Goal: Information Seeking & Learning: Check status

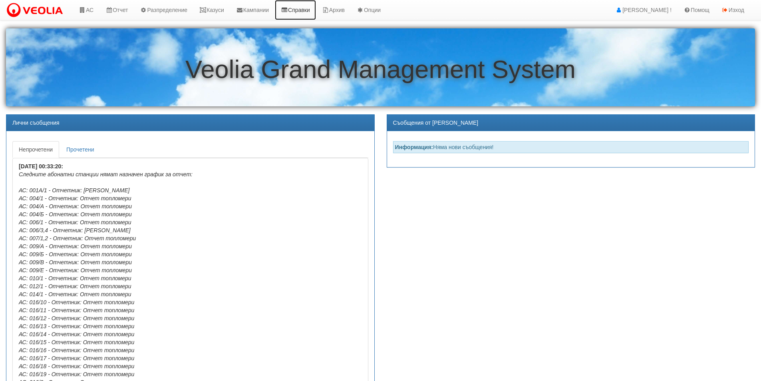
click at [309, 10] on link "Справки" at bounding box center [295, 10] width 41 height 20
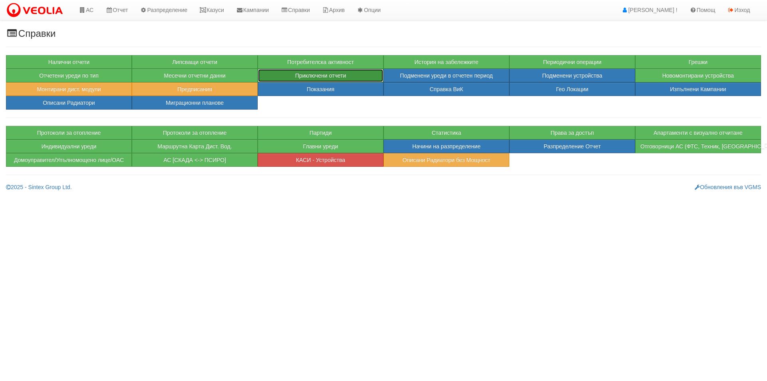
click at [311, 74] on button "Приключени отчети" at bounding box center [321, 76] width 126 height 14
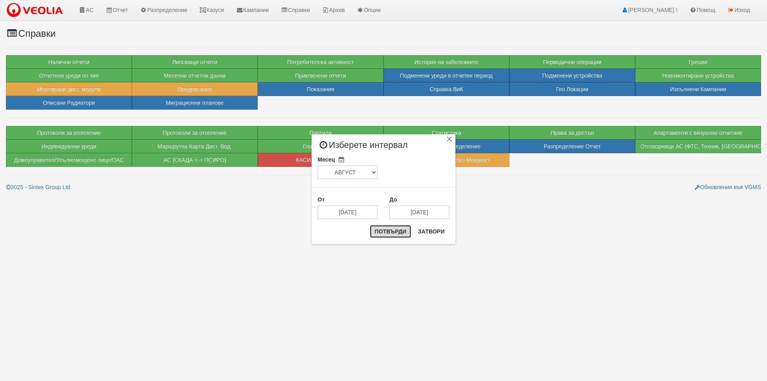
click at [393, 235] on button "Потвърди" at bounding box center [391, 231] width 42 height 13
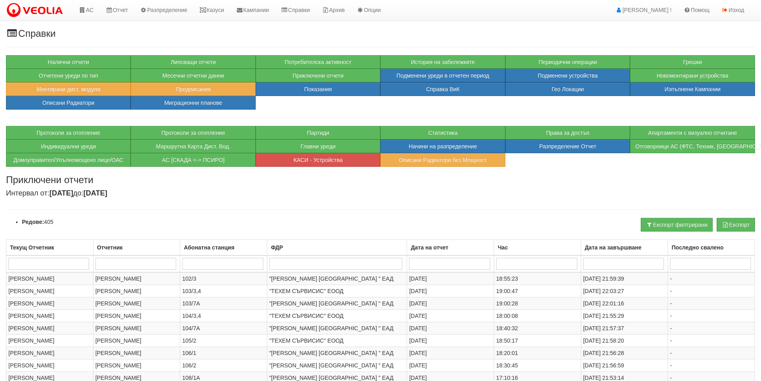
click at [214, 262] on input "search" at bounding box center [222, 264] width 81 height 12
type input "187"
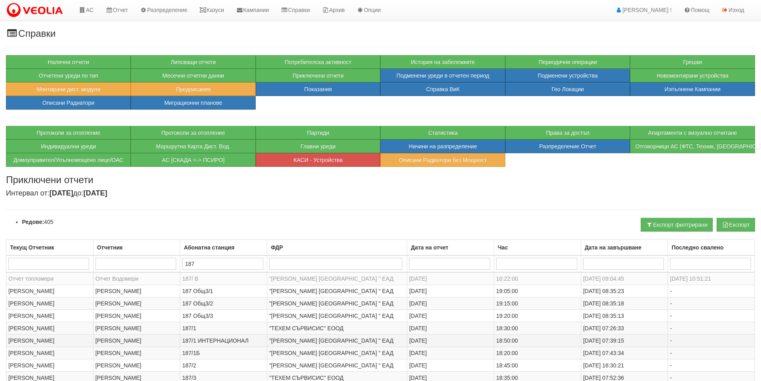
type input "187"
click at [215, 341] on td "187/1 ИНТЕРНАЦИОНАЛ" at bounding box center [223, 340] width 87 height 12
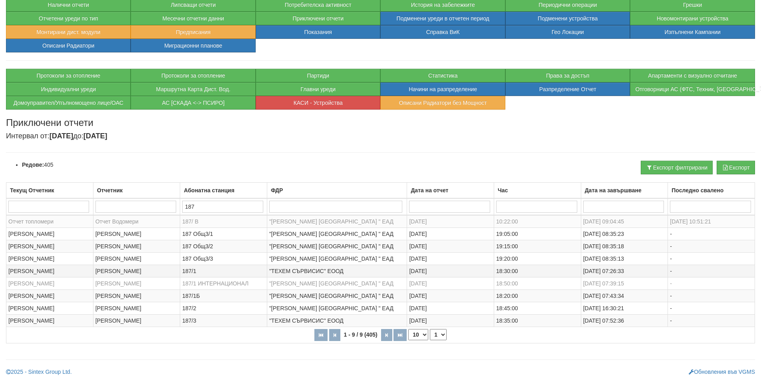
scroll to position [58, 0]
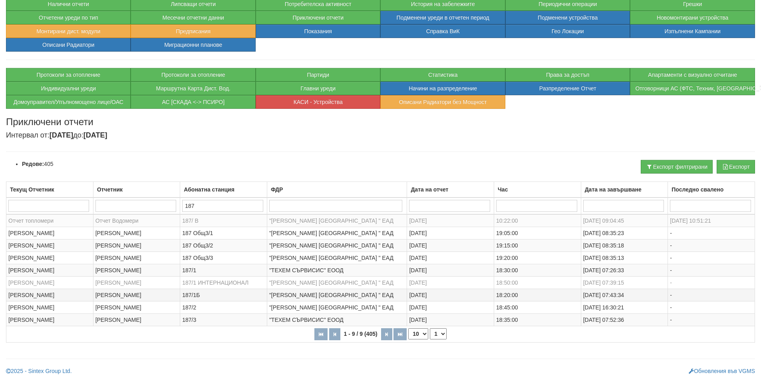
click at [202, 294] on td "187/1Б" at bounding box center [223, 294] width 87 height 12
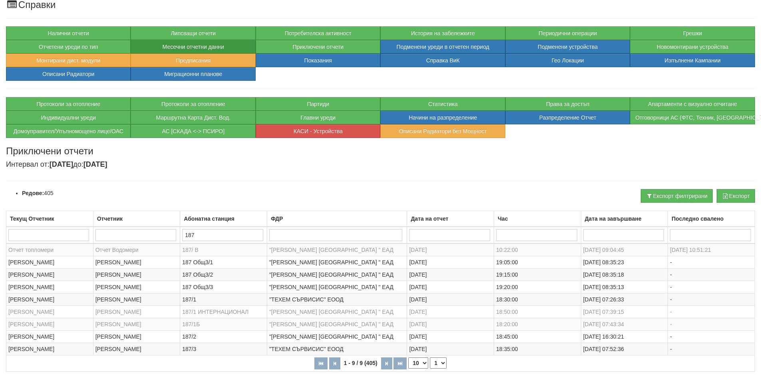
scroll to position [0, 0]
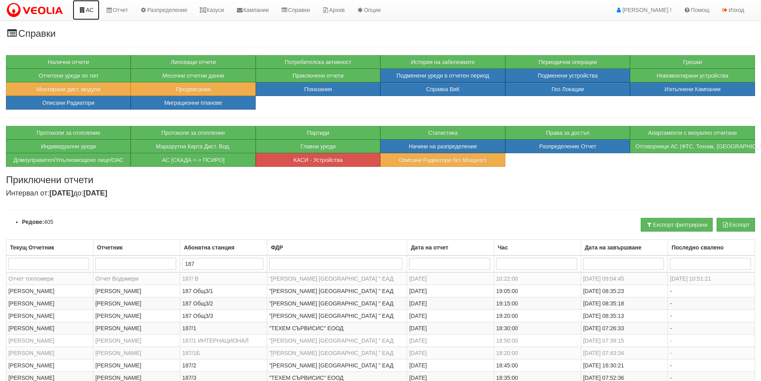
click at [90, 9] on link "АС" at bounding box center [86, 10] width 27 height 20
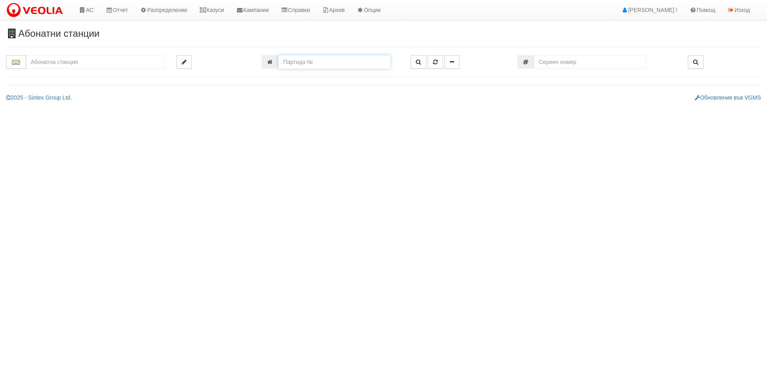
click at [313, 62] on input "number" at bounding box center [334, 62] width 112 height 14
type input "15713"
type input "187/1 ИНТЕРНАЦИОНАЛ - "[PERSON_NAME] [GEOGRAPHIC_DATA] " ЕАД"
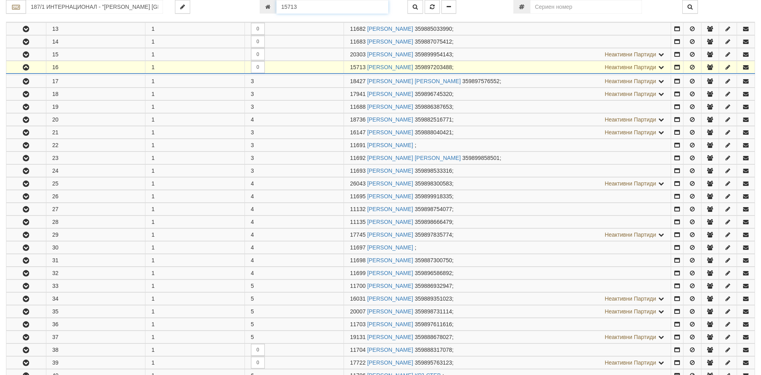
scroll to position [349, 0]
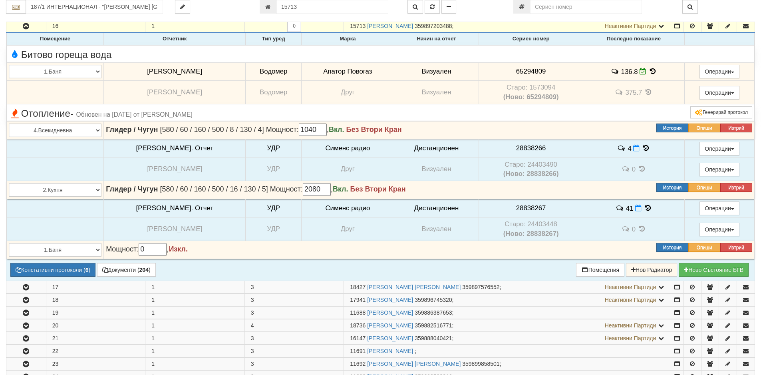
click at [648, 70] on icon at bounding box center [652, 71] width 9 height 7
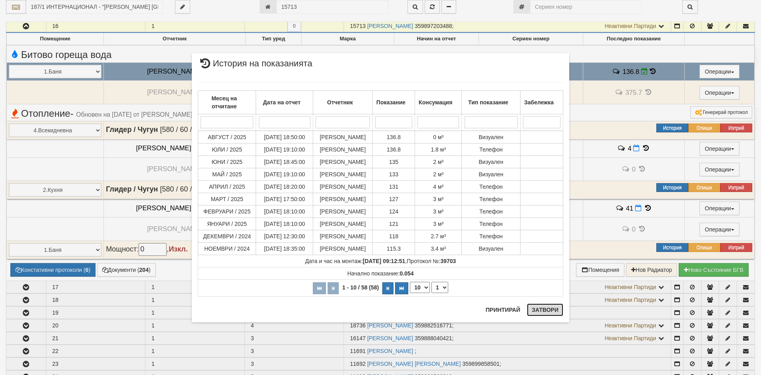
click at [545, 308] on button "Затвори" at bounding box center [545, 309] width 36 height 13
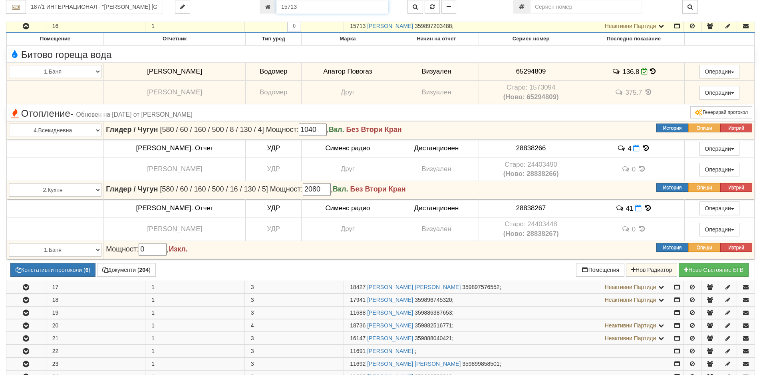
scroll to position [348, 0]
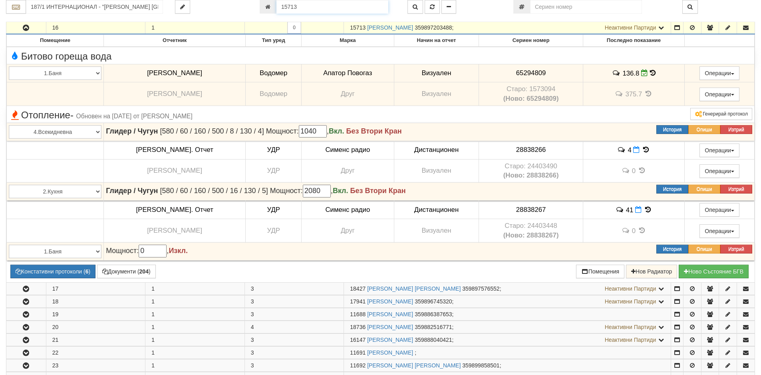
drag, startPoint x: 302, startPoint y: 6, endPoint x: 199, endPoint y: 5, distance: 102.6
click at [209, 8] on div "187/1 ИНТЕРНАЦИОНАЛ - "ВЕОЛИЯ ЕНЕРДЖИ ВАРНА " ЕАД 15713" at bounding box center [380, 7] width 761 height 14
type input "981"
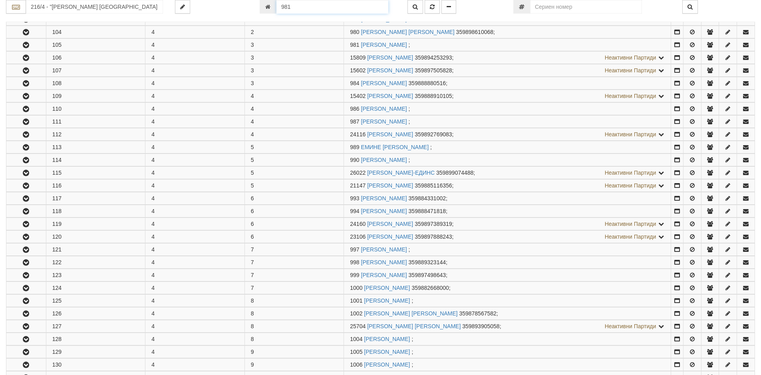
scroll to position [260, 0]
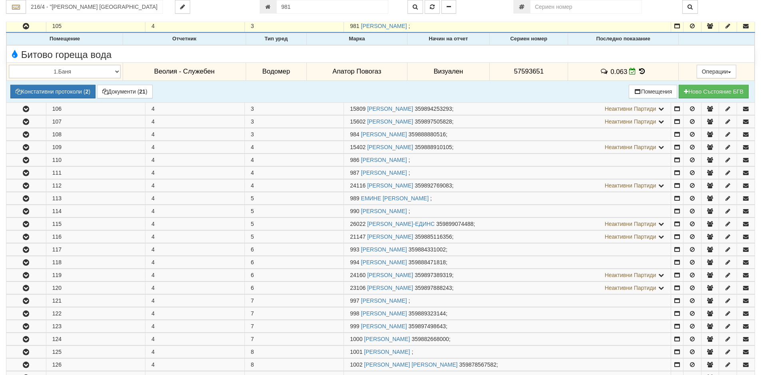
click at [640, 69] on icon at bounding box center [642, 71] width 9 height 7
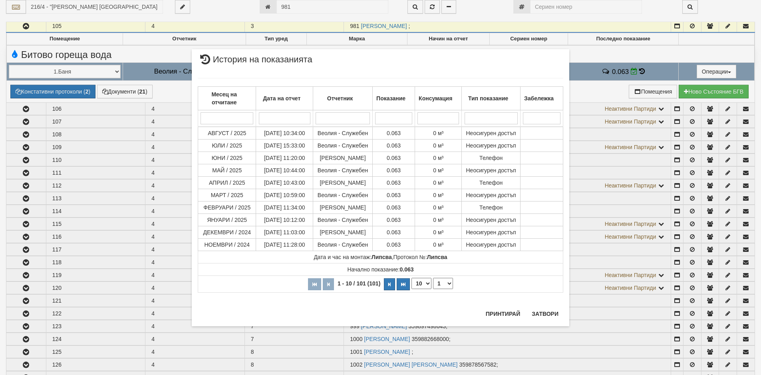
click at [2, 138] on div "× История на показанията Месец на отчитане Дата на отчет Отчетник Показание Кон…" at bounding box center [380, 187] width 761 height 375
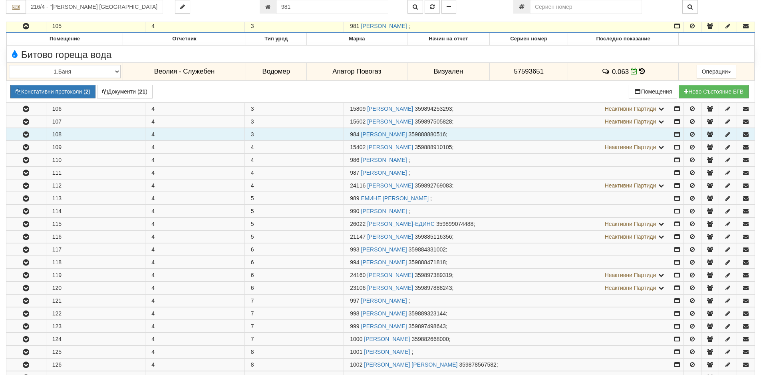
scroll to position [140, 0]
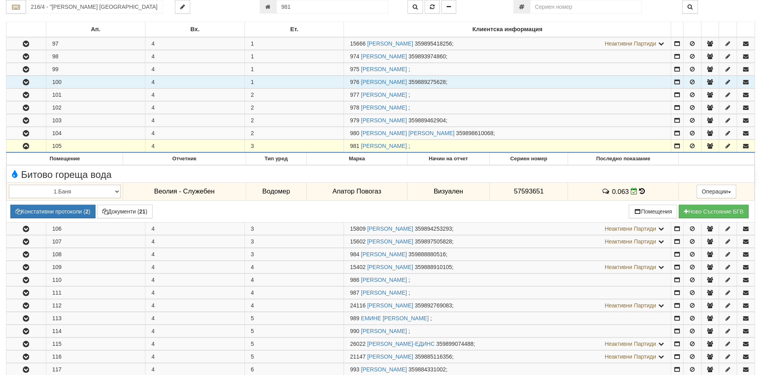
click at [25, 83] on icon "button" at bounding box center [26, 82] width 10 height 6
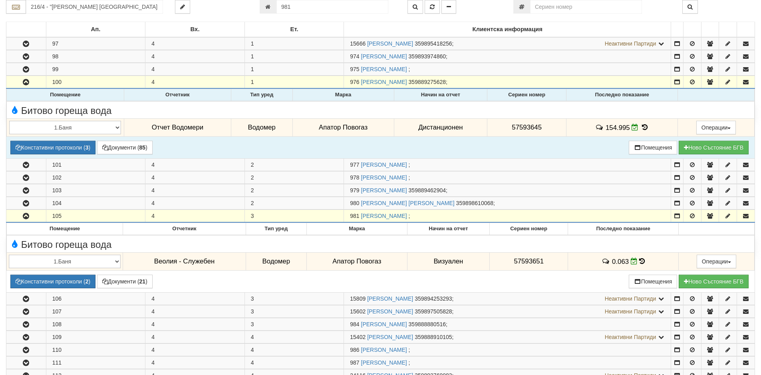
click at [641, 127] on icon at bounding box center [644, 127] width 9 height 7
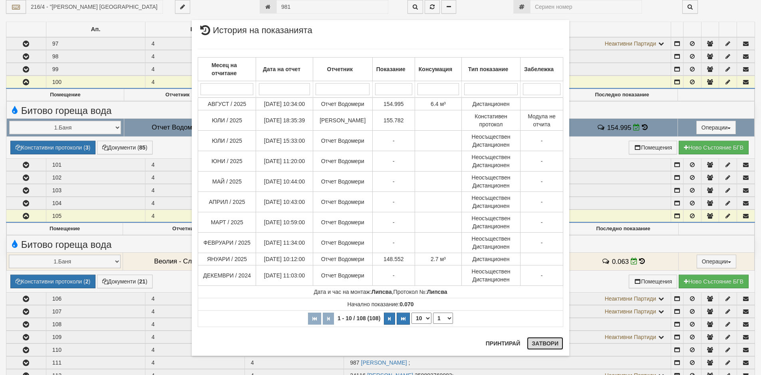
click at [550, 344] on button "Затвори" at bounding box center [545, 343] width 36 height 13
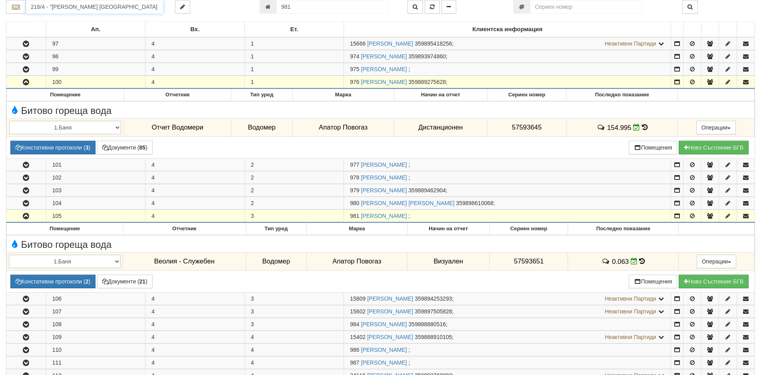
click at [64, 8] on input "216/4 - "ВЕОЛИЯ ЕНЕРДЖИ ВАРНА " ЕАД" at bounding box center [94, 7] width 137 height 14
click at [60, 19] on div "208/3,4 - Вл. Варненчик - "ВЕОЛИЯ"" at bounding box center [94, 19] width 135 height 9
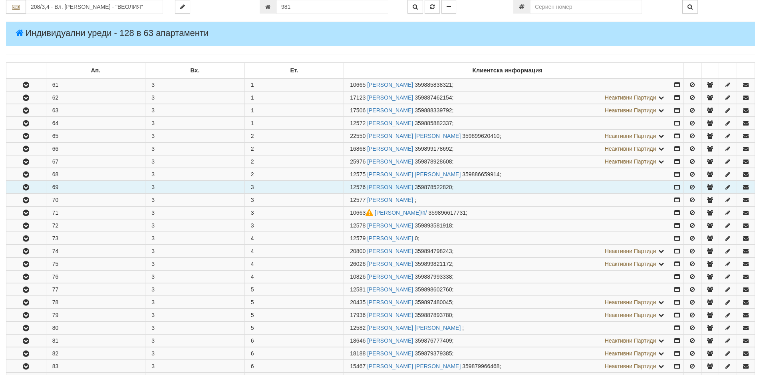
scroll to position [120, 0]
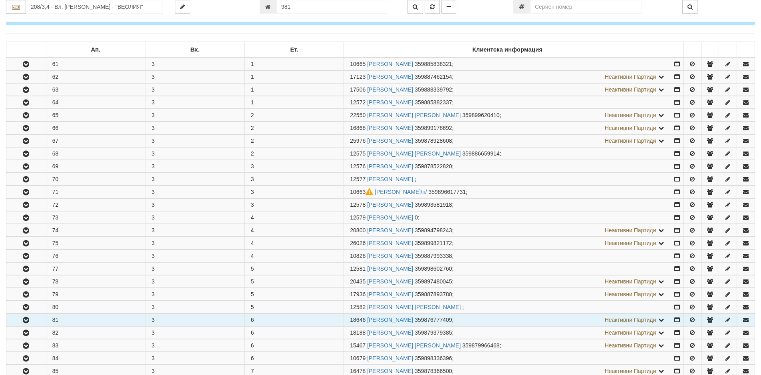
click at [27, 321] on icon "button" at bounding box center [26, 320] width 10 height 6
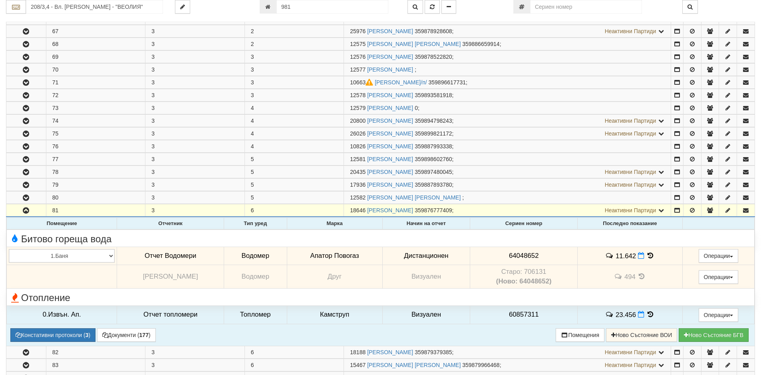
scroll to position [240, 0]
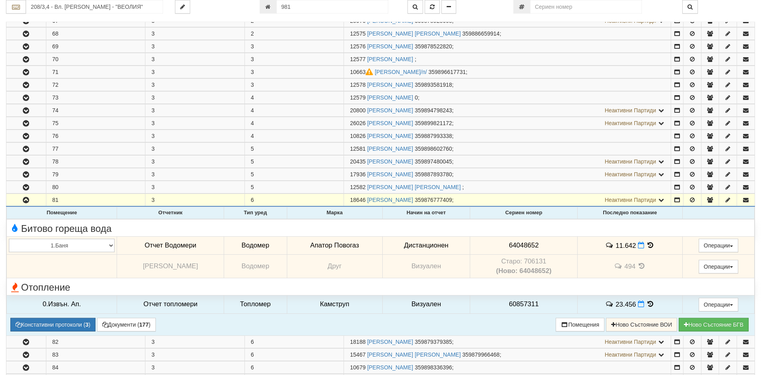
click at [647, 246] on icon at bounding box center [650, 245] width 9 height 7
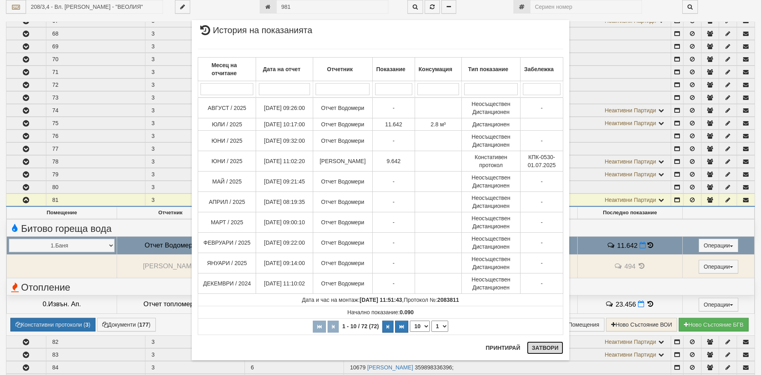
click at [540, 349] on button "Затвори" at bounding box center [545, 347] width 36 height 13
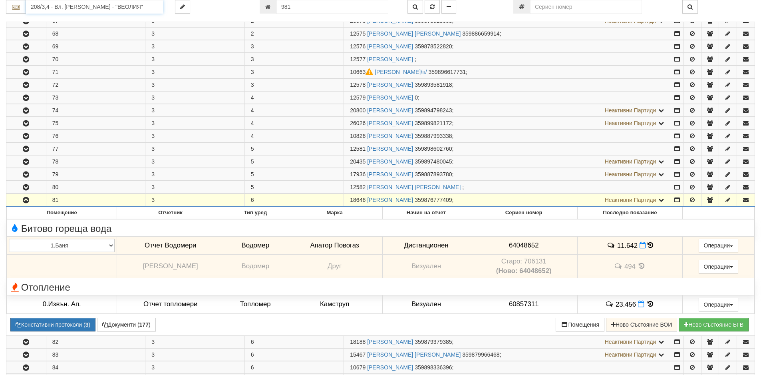
click at [91, 13] on input "208/3,4 - Вл. Варненчик - "ВЕОЛИЯ"" at bounding box center [94, 7] width 137 height 14
click at [62, 38] on div "209/3 - Вл. Варненчик - "ВЕОЛИЯ"" at bounding box center [94, 37] width 135 height 9
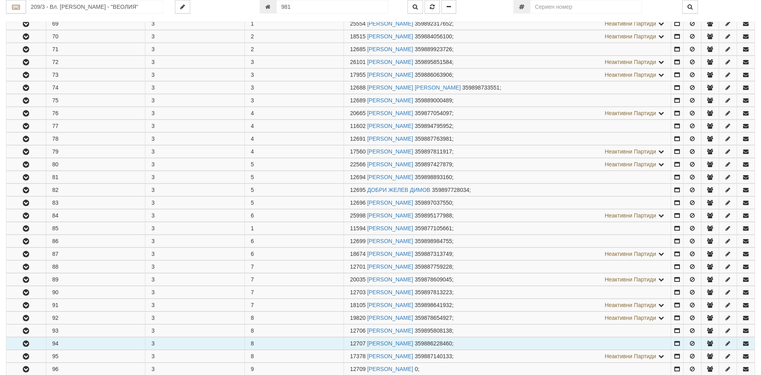
scroll to position [200, 0]
click at [25, 344] on icon "button" at bounding box center [26, 342] width 10 height 6
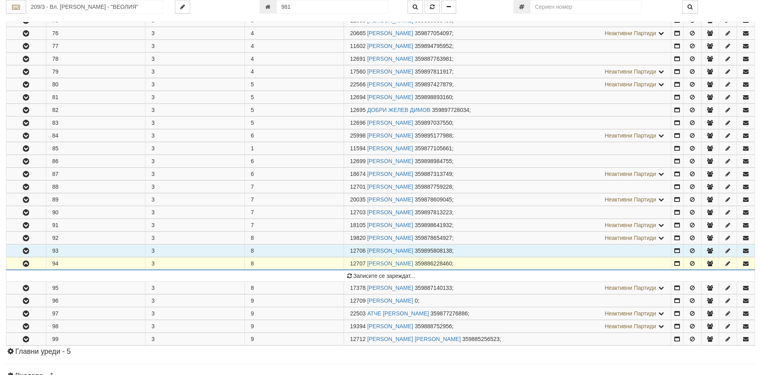
scroll to position [280, 0]
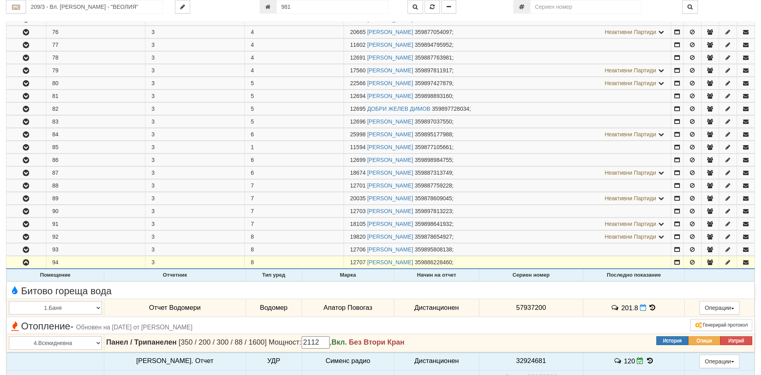
click at [648, 310] on icon at bounding box center [652, 307] width 9 height 7
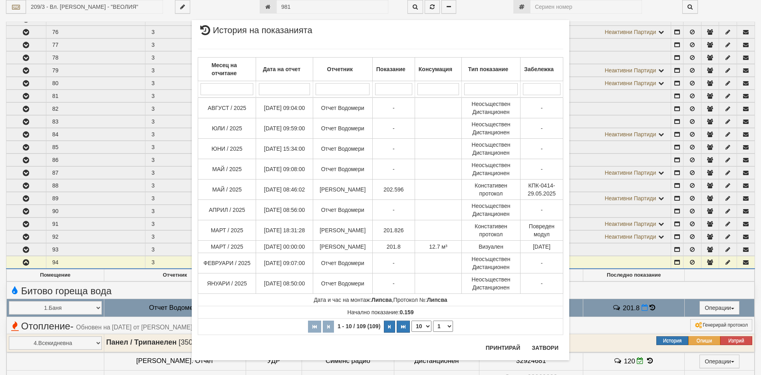
click at [546, 354] on div "Принтирай Затвори" at bounding box center [522, 350] width 82 height 19
click at [538, 348] on button "Затвори" at bounding box center [545, 347] width 36 height 13
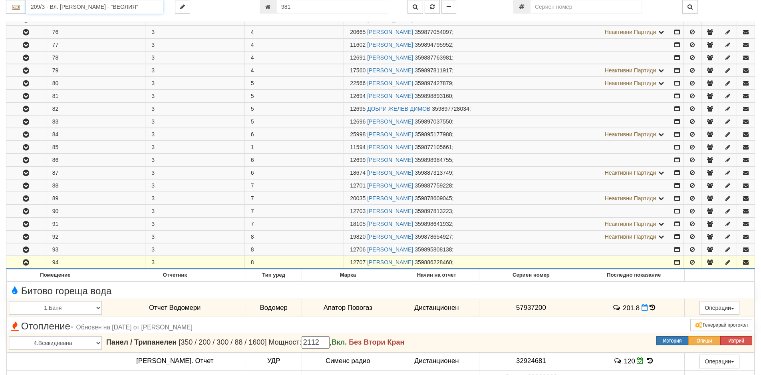
click at [89, 8] on input "209/3 - Вл. Варненчик - "ВЕОЛИЯ"" at bounding box center [94, 7] width 137 height 14
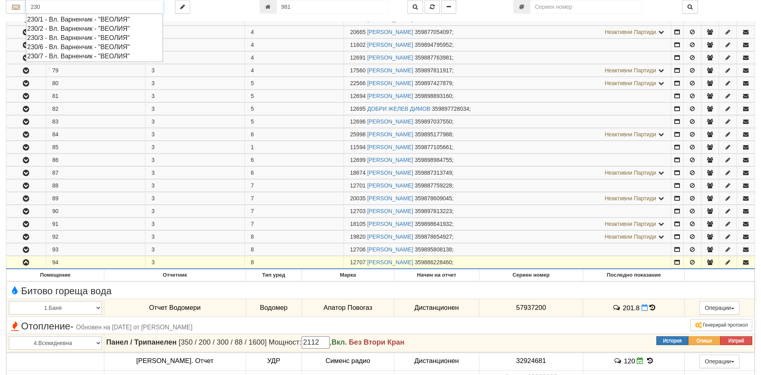
click at [52, 19] on div "230/1 - Вл. Варненчик - "ВЕОЛИЯ"" at bounding box center [94, 19] width 135 height 9
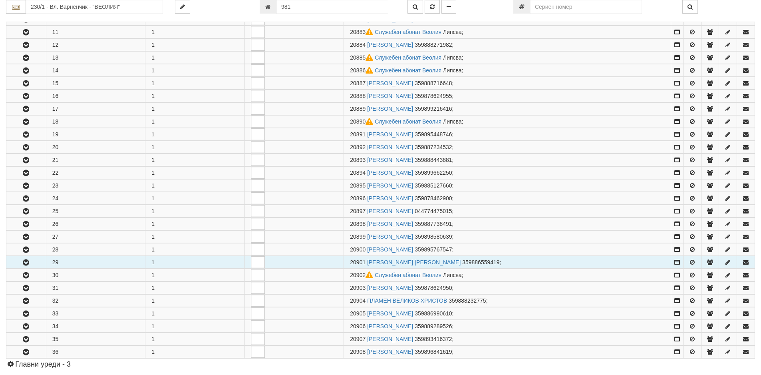
click at [28, 262] on icon "button" at bounding box center [26, 263] width 10 height 6
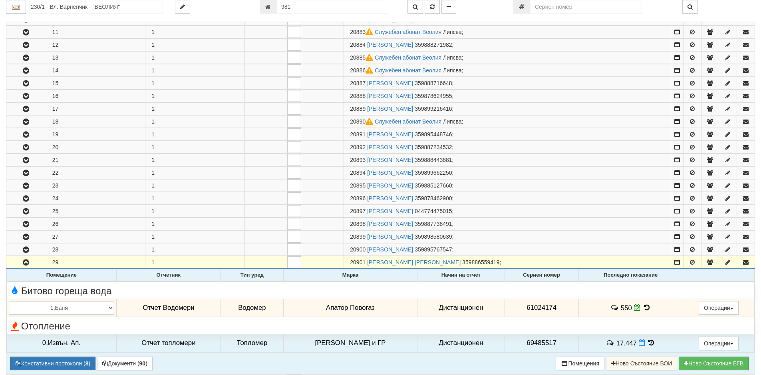
click at [643, 307] on icon at bounding box center [646, 307] width 9 height 7
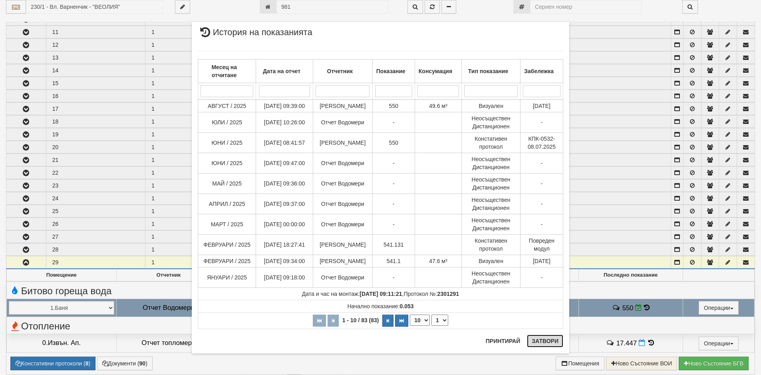
click at [544, 343] on button "Затвори" at bounding box center [545, 340] width 36 height 13
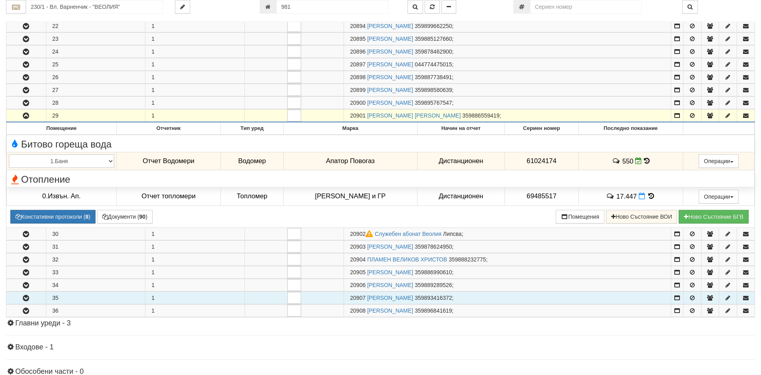
scroll to position [479, 0]
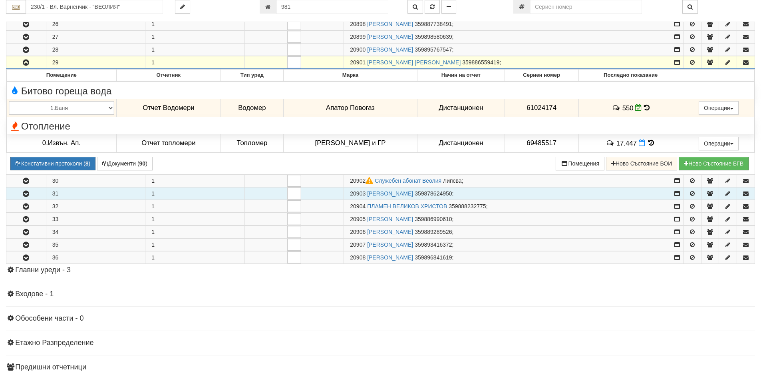
click at [28, 195] on icon "button" at bounding box center [26, 194] width 10 height 6
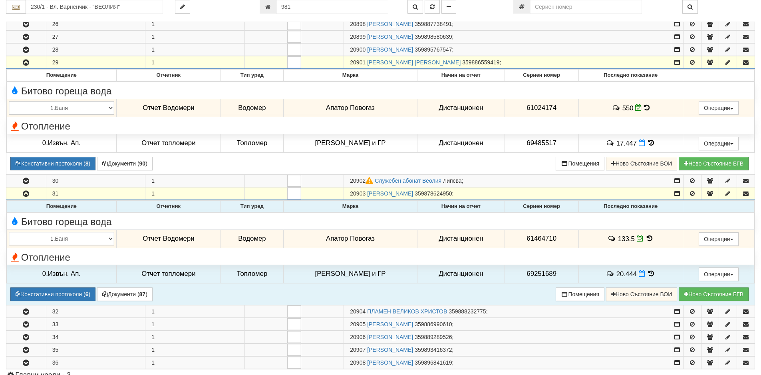
click at [646, 235] on icon at bounding box center [649, 238] width 9 height 7
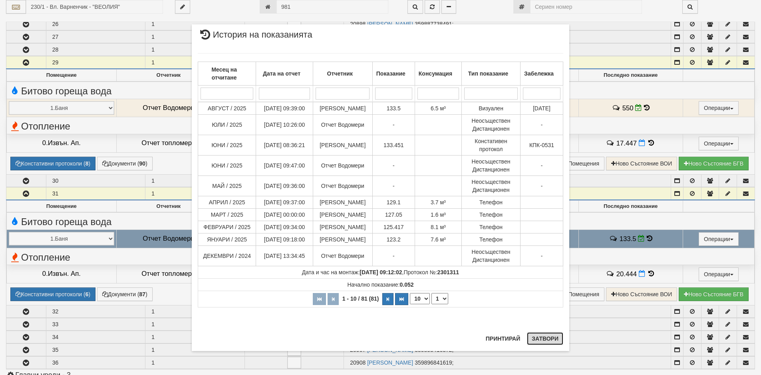
click at [537, 342] on button "Затвори" at bounding box center [545, 338] width 36 height 13
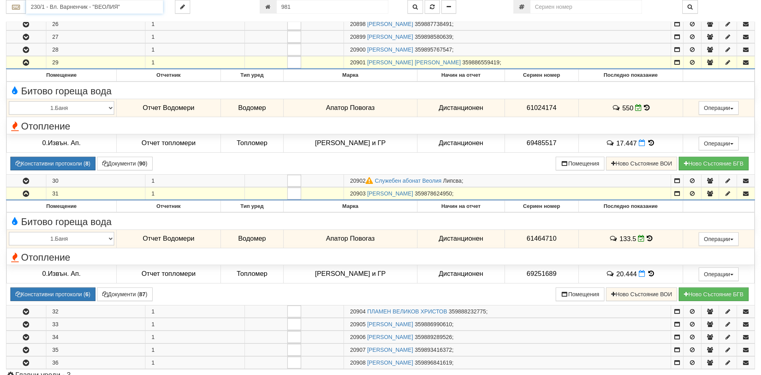
click at [81, 9] on input "230/1 - Вл. Варненчик - "ВЕОЛИЯ"" at bounding box center [94, 7] width 137 height 14
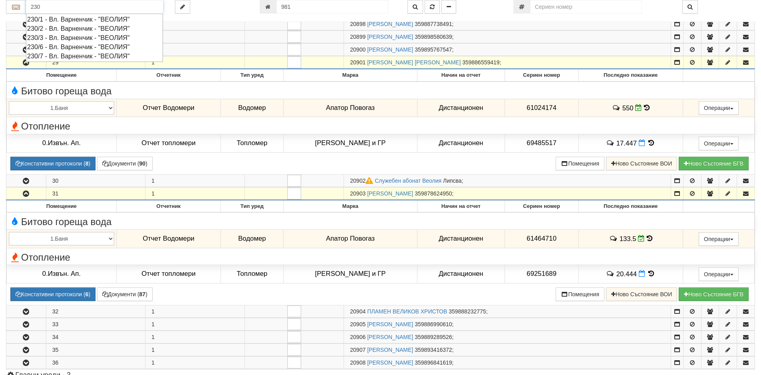
click at [35, 30] on div "230/2 - Вл. Варненчик - "ВЕОЛИЯ"" at bounding box center [94, 28] width 135 height 9
type input "230/2 - Вл. Варненчик - "ВЕОЛИЯ""
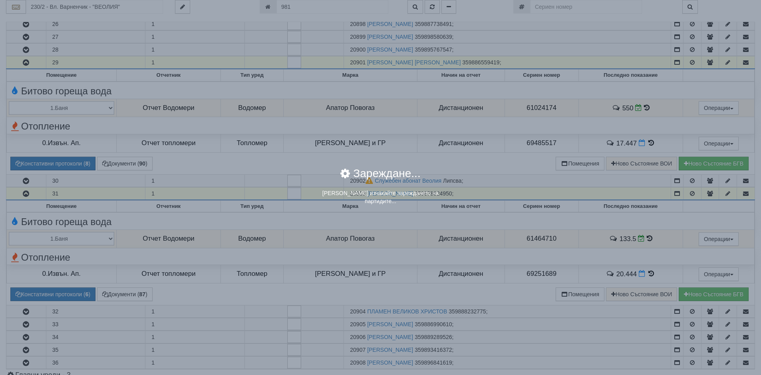
scroll to position [0, 0]
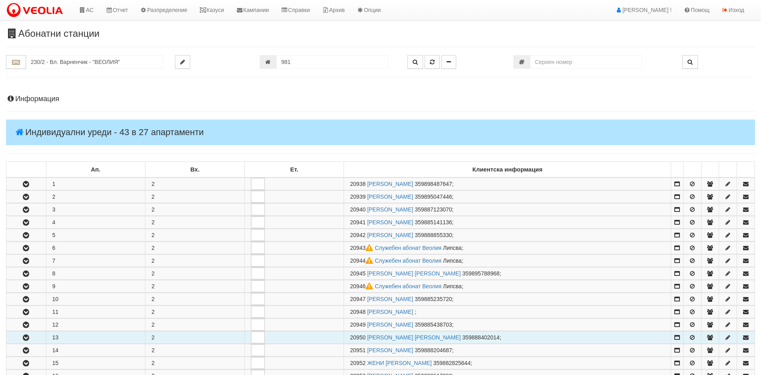
click at [28, 337] on icon "button" at bounding box center [26, 338] width 10 height 6
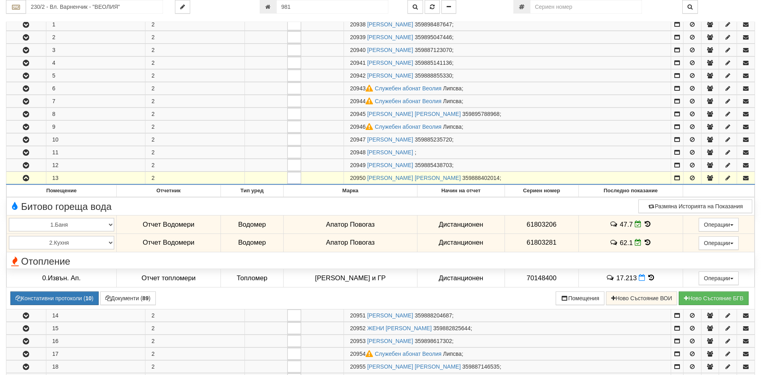
scroll to position [160, 0]
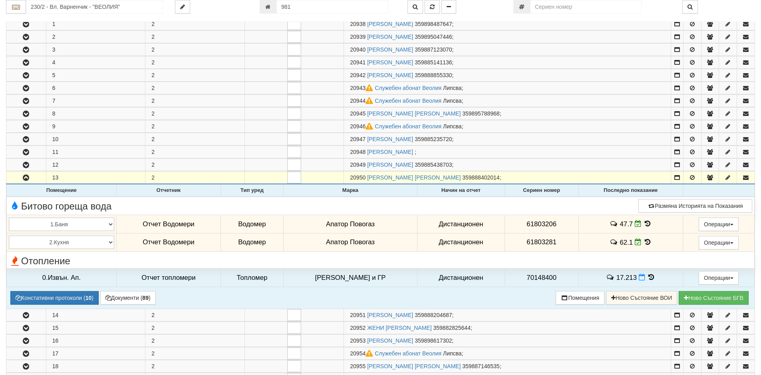
click at [644, 223] on icon at bounding box center [647, 223] width 9 height 7
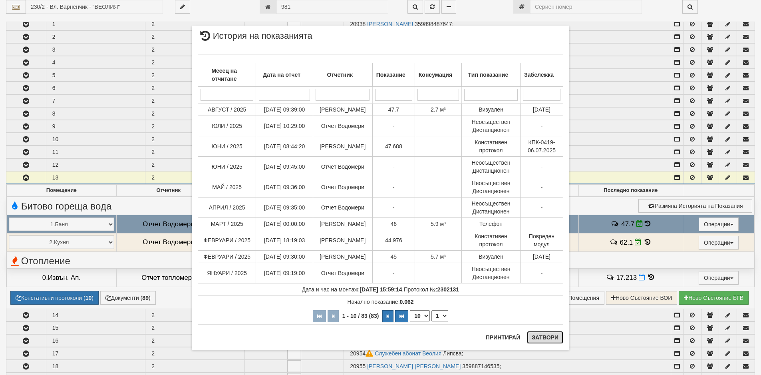
click at [546, 337] on button "Затвори" at bounding box center [545, 337] width 36 height 13
